Goal: Book appointment/travel/reservation

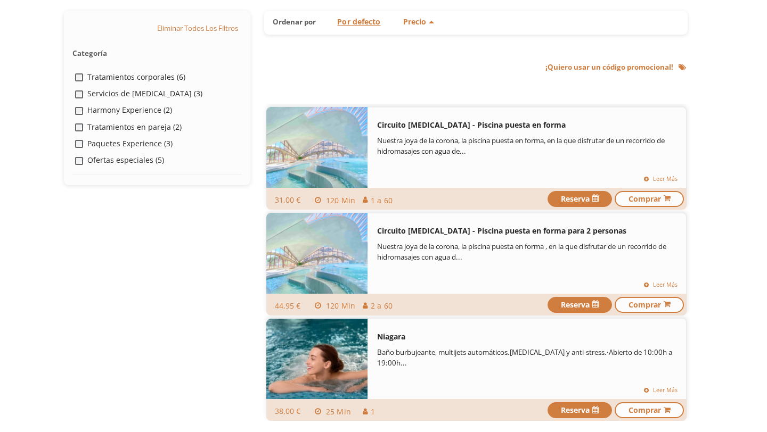
click at [510, 158] on div "Nuestra joya de la corona, la piscina puesta en forma, en la que disfrutar de u…" at bounding box center [526, 153] width 317 height 33
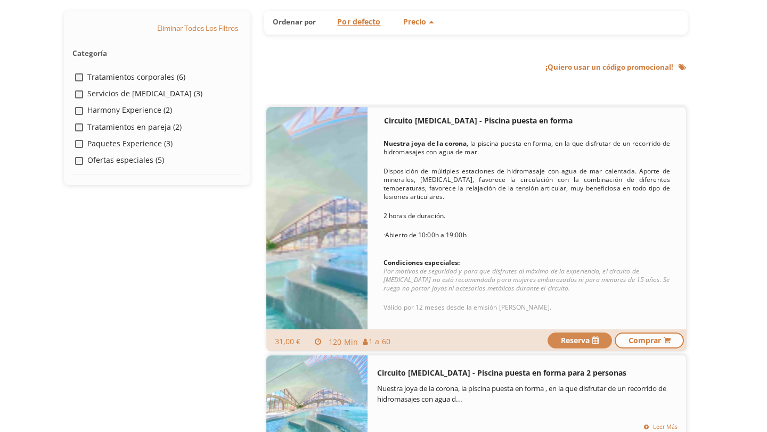
click at [579, 339] on span "Reserva" at bounding box center [580, 340] width 38 height 11
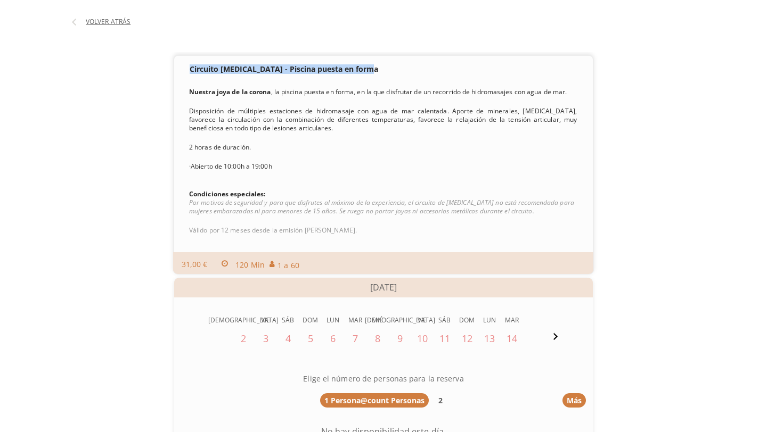
copy h2 "Circuito [MEDICAL_DATA] - Piscina puesta en forma"
drag, startPoint x: 190, startPoint y: 72, endPoint x: 338, endPoint y: 29, distance: 154.3
click at [384, 66] on div "Circuito [MEDICAL_DATA] - Piscina puesta en forma Info Nuestra joya de la coron…" at bounding box center [383, 156] width 418 height 190
click at [102, 24] on span "Volver atrás" at bounding box center [108, 22] width 45 height 8
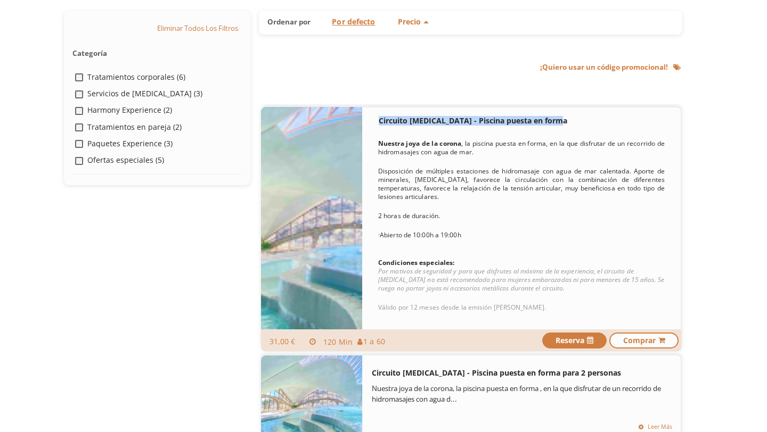
scroll to position [137, 0]
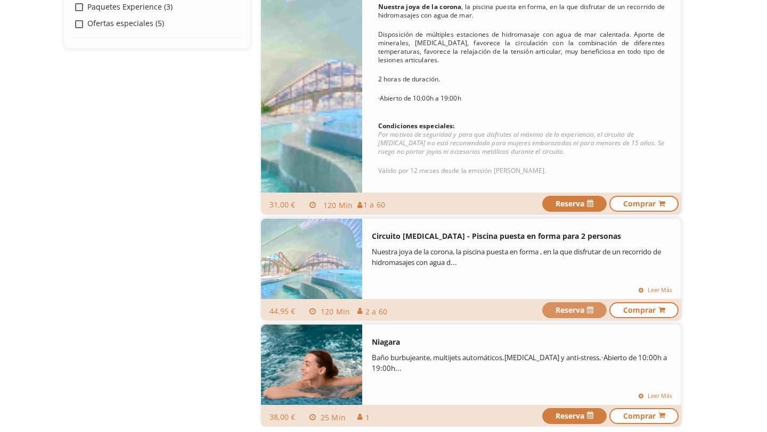
click at [582, 310] on span "Reserva" at bounding box center [574, 310] width 38 height 11
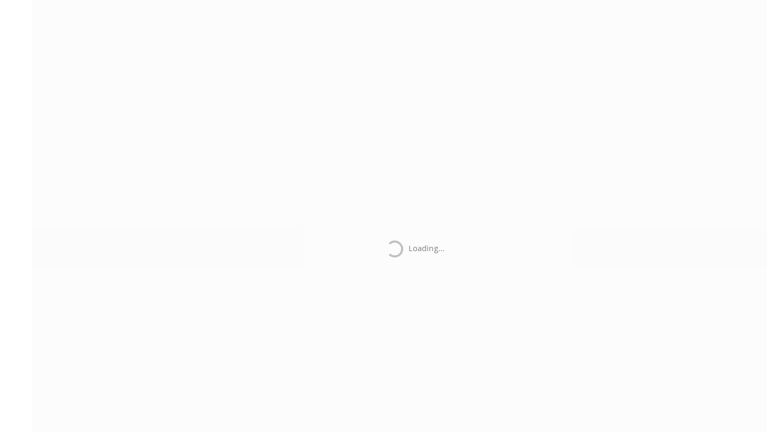
scroll to position [0, 0]
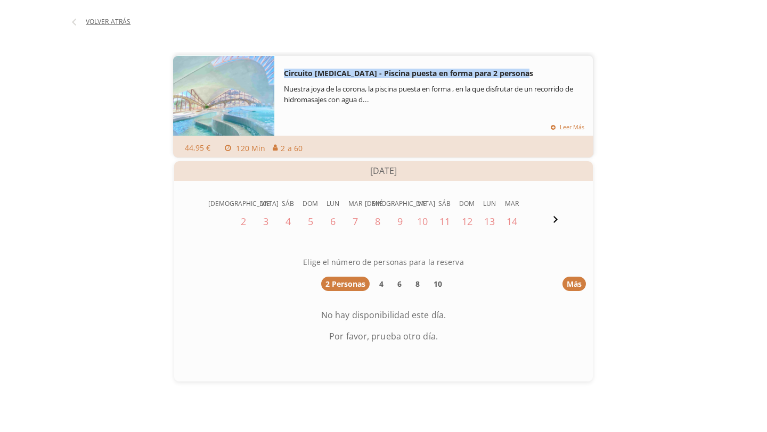
drag, startPoint x: 280, startPoint y: 76, endPoint x: 530, endPoint y: 79, distance: 249.7
click at [530, 79] on div "Circuito [MEDICAL_DATA] - Piscina puesta en forma para 2 personas Info Nuestra …" at bounding box center [433, 109] width 317 height 96
copy h2 "Circuito [MEDICAL_DATA] - Piscina puesta en forma para 2 personas"
click at [116, 25] on span "Volver atrás" at bounding box center [108, 22] width 45 height 8
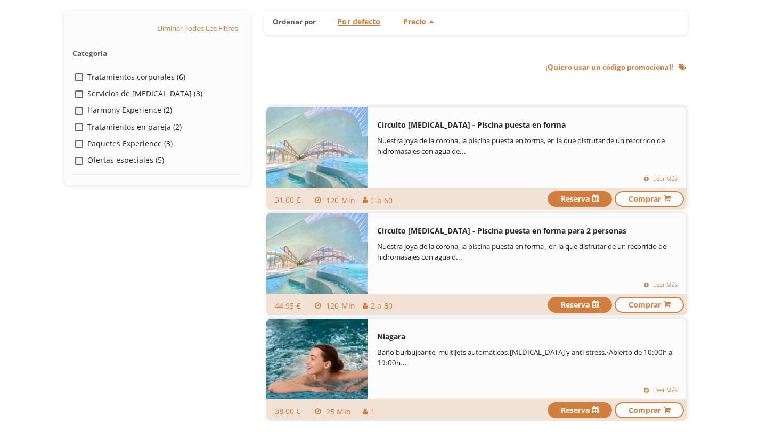
click at [145, 97] on label "Servicios de [MEDICAL_DATA] (3)" at bounding box center [144, 93] width 115 height 11
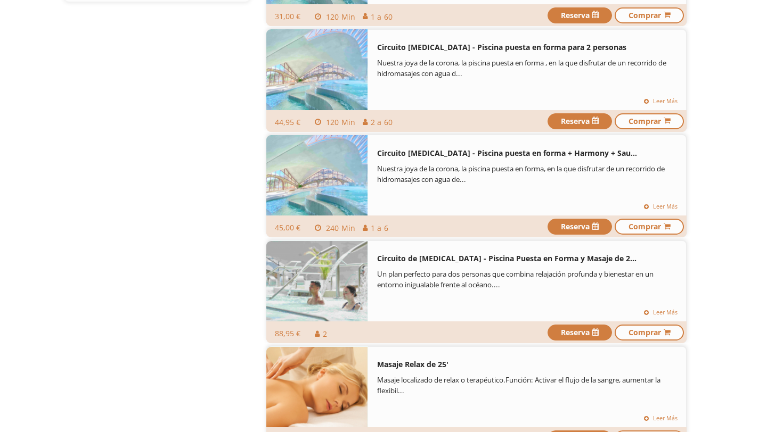
scroll to position [250, 0]
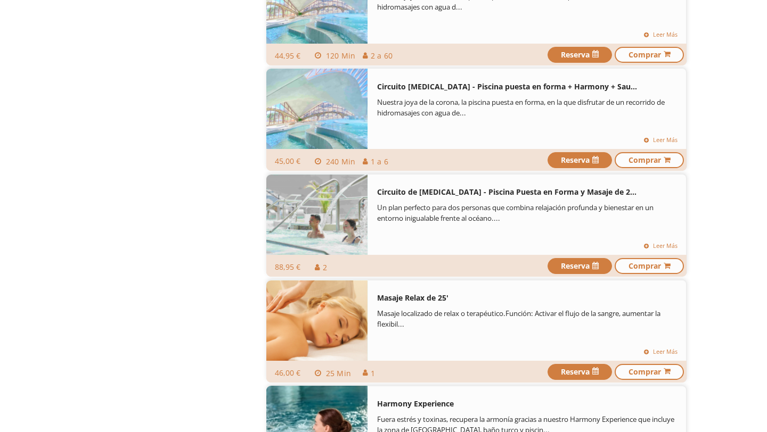
click at [538, 92] on div "Circuito Talasoterapia - Piscina puesta en forma + Harmony + Sauna + Baño Turco…" at bounding box center [752, 86] width 750 height 17
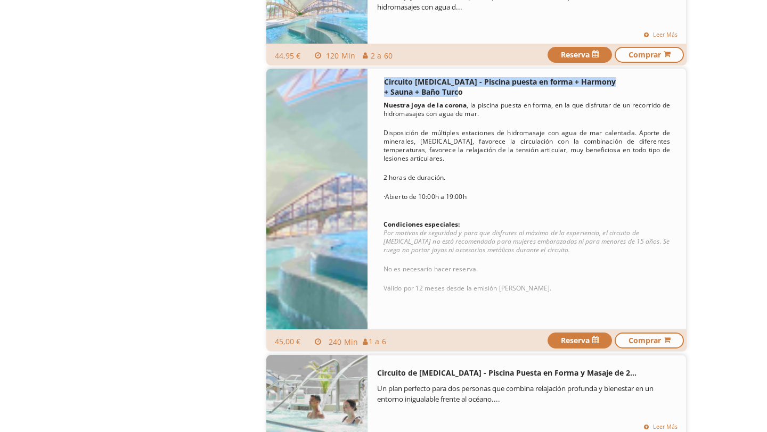
copy h2 "Circuito Talasoterapia - Piscina puesta en forma + Harmony + Sauna + Baño Turco"
drag, startPoint x: 462, startPoint y: 92, endPoint x: 383, endPoint y: 105, distance: 80.4
click at [379, 83] on div "Circuito Talasoterapia - Piscina puesta en forma + Harmony + Sauna + Baño Turco…" at bounding box center [526, 201] width 317 height 254
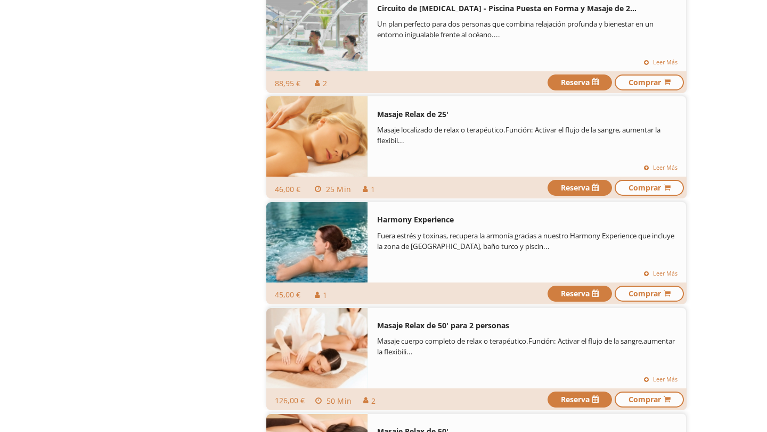
scroll to position [398, 0]
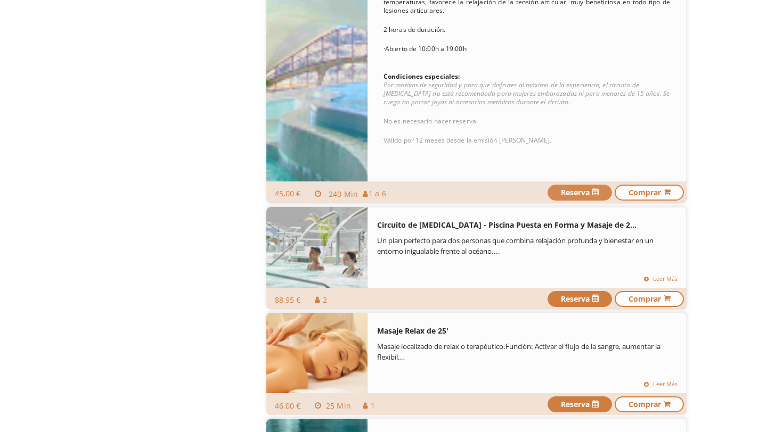
click at [573, 191] on span "Reserva" at bounding box center [580, 192] width 38 height 11
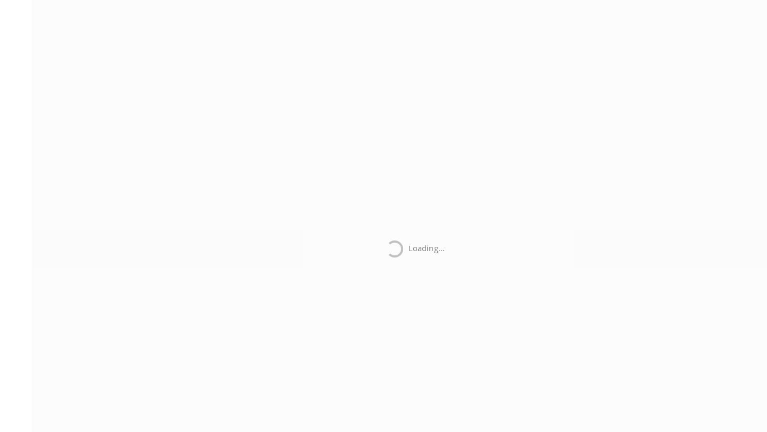
scroll to position [0, 0]
